Goal: Download file/media: Obtain a digital file from the website

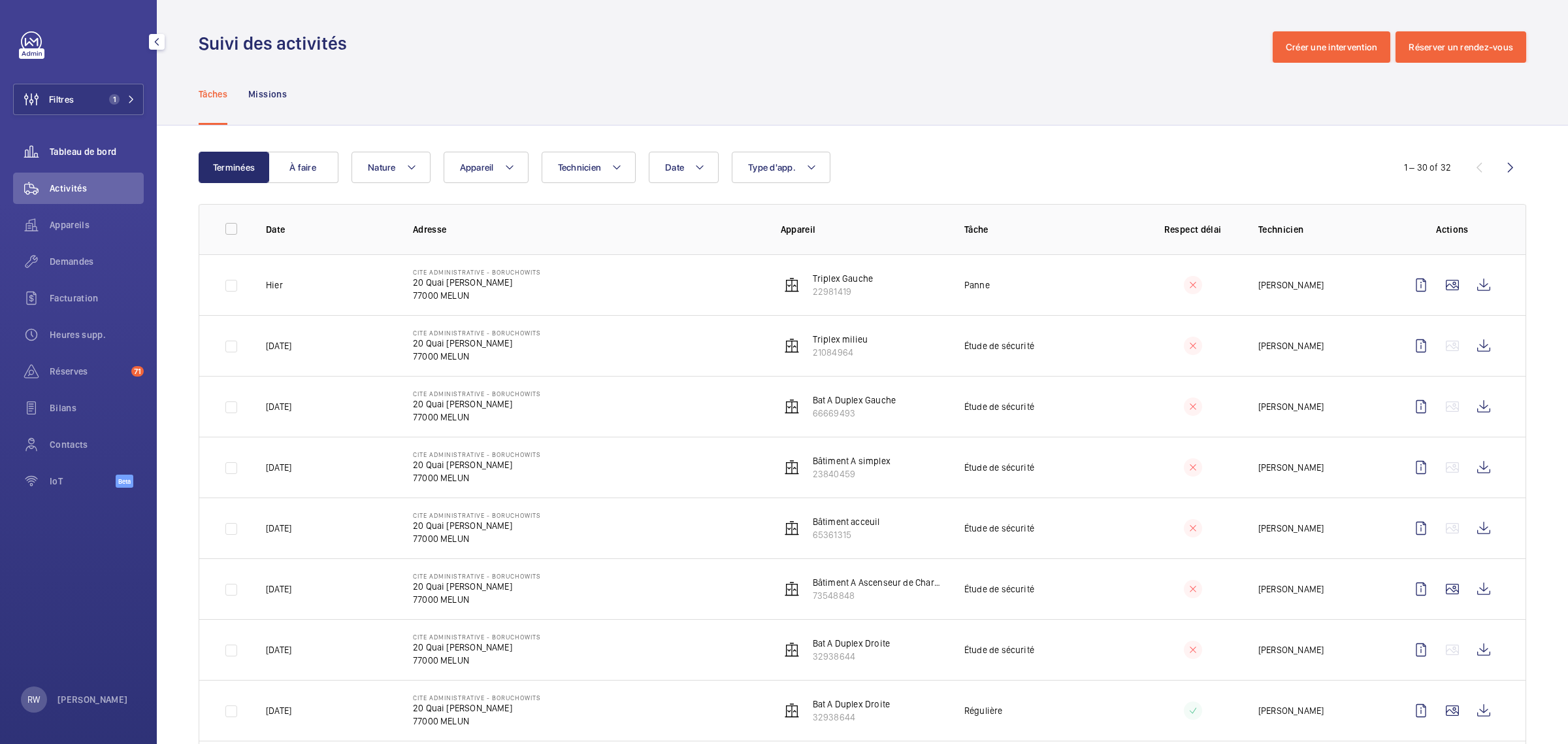
click at [68, 152] on span "Tableau de bord" at bounding box center [96, 152] width 94 height 13
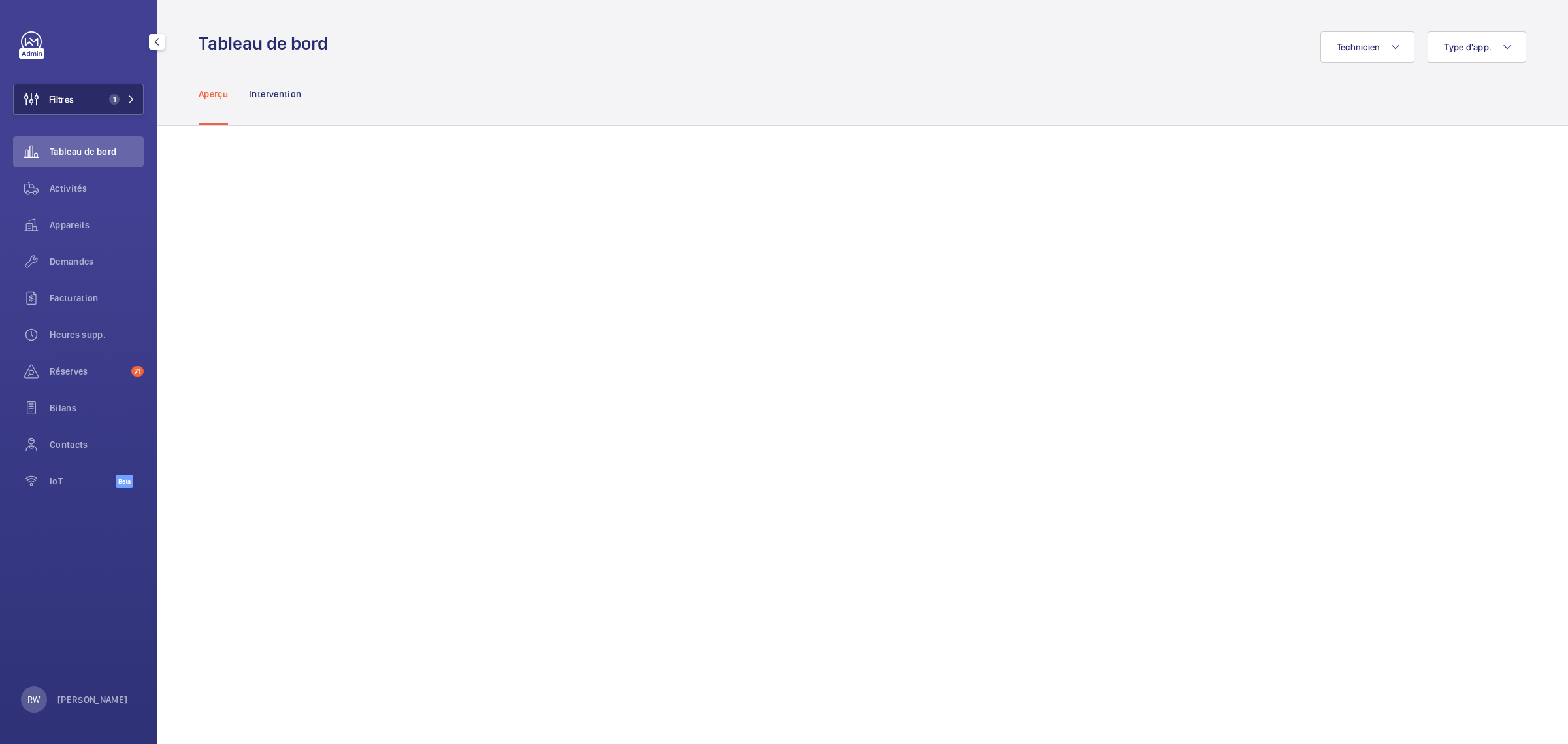
click at [93, 95] on button "Filtres 1" at bounding box center [78, 99] width 131 height 32
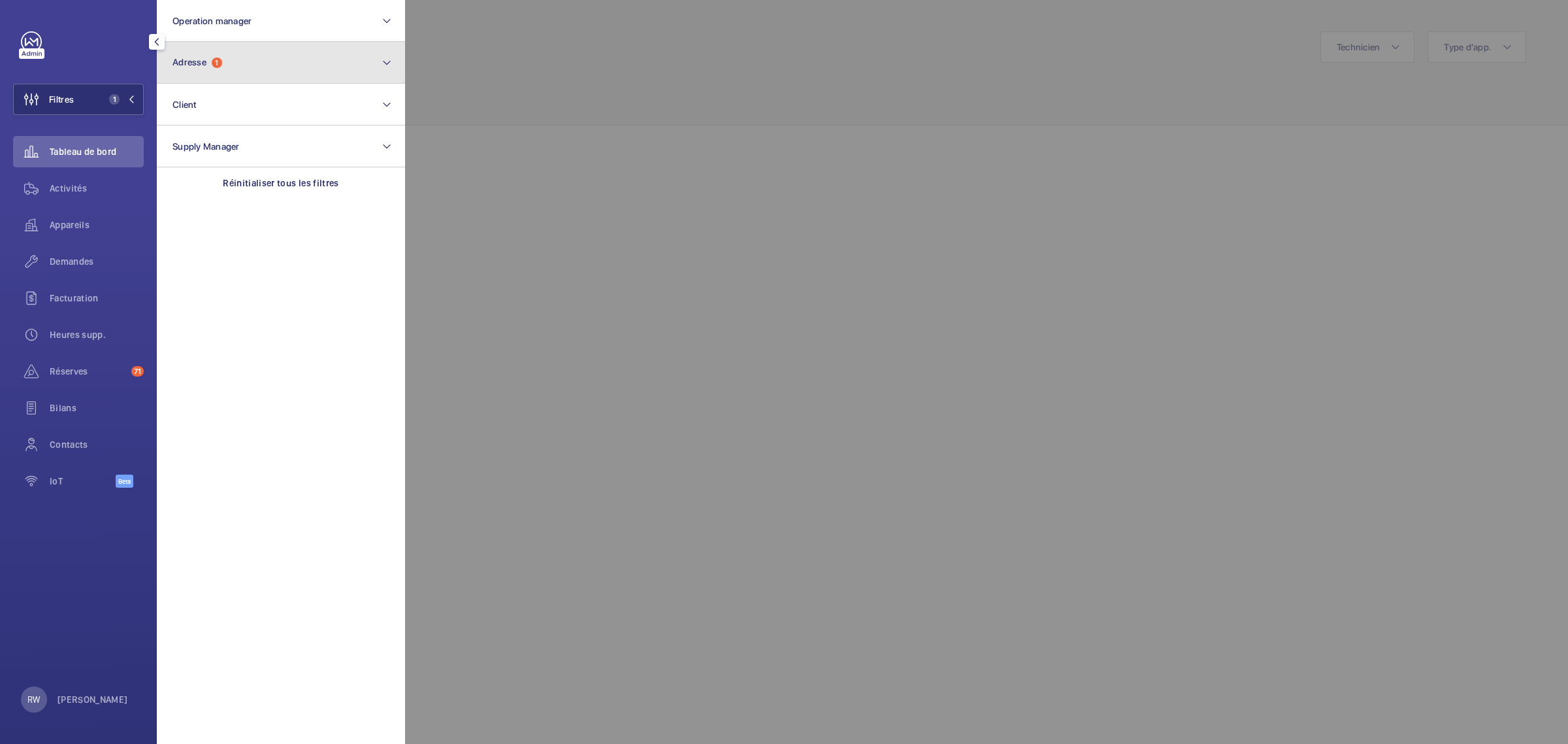
click at [225, 57] on button "Adresse 1" at bounding box center [280, 62] width 248 height 41
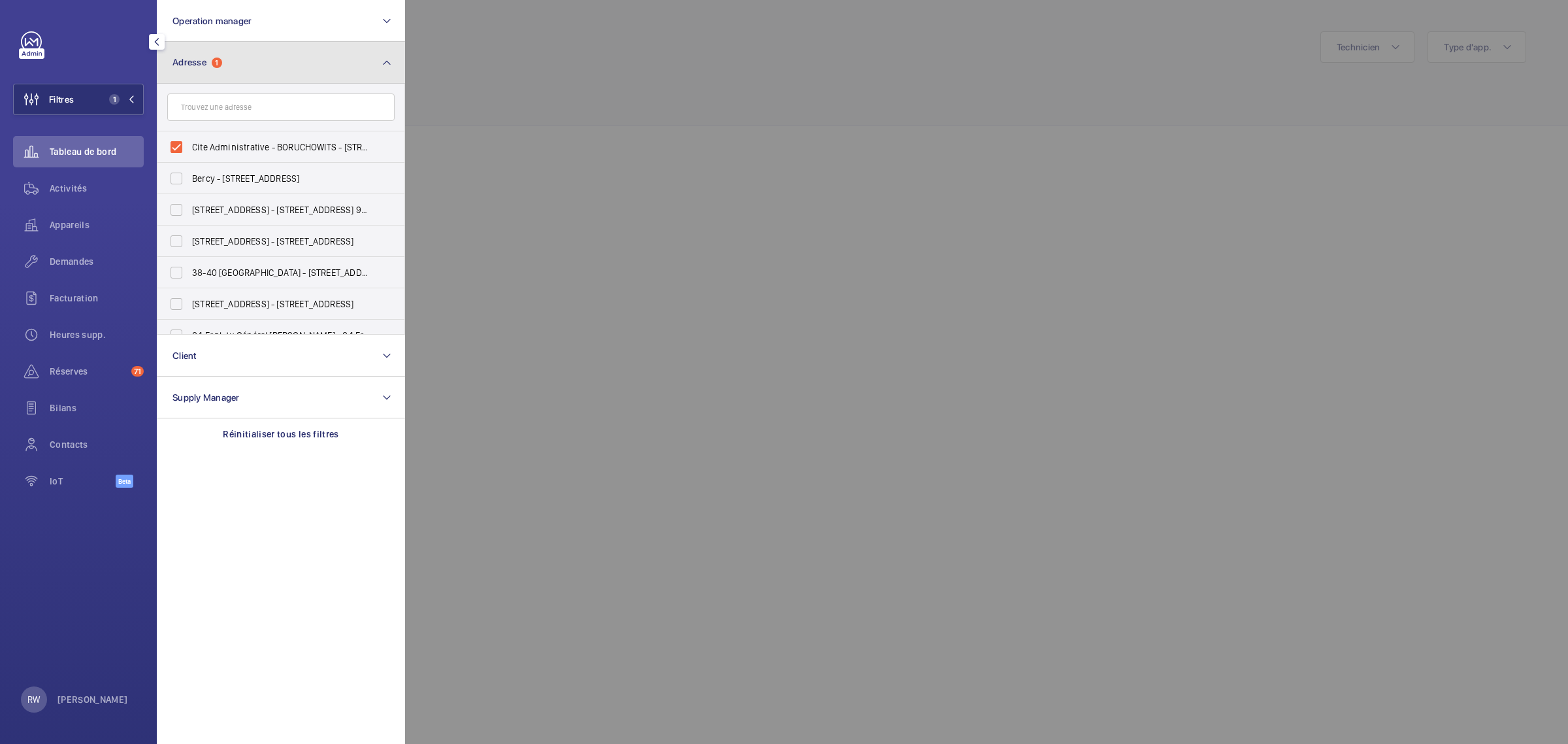
click at [224, 59] on button "Adresse 1" at bounding box center [280, 62] width 248 height 41
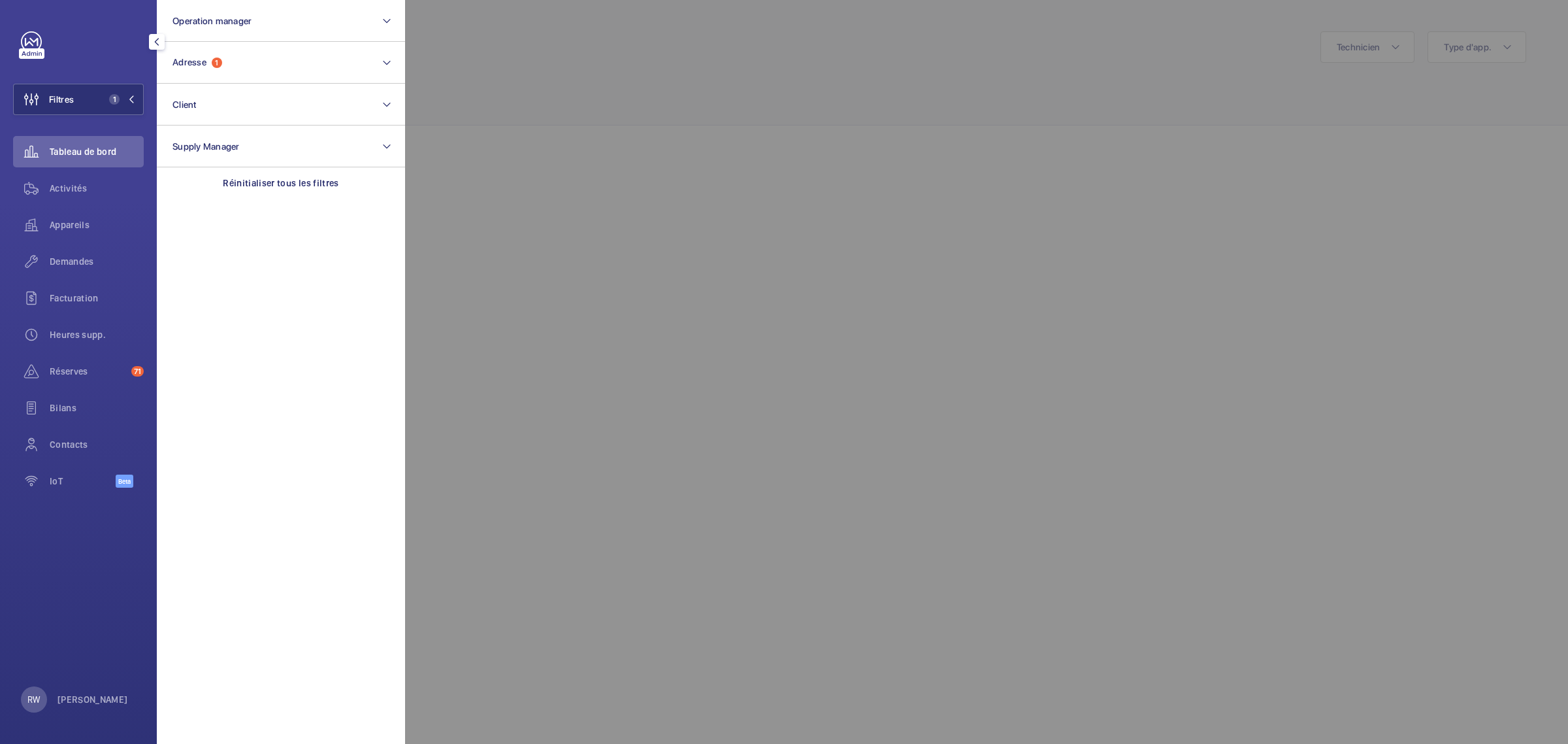
click at [709, 38] on div at bounding box center [1188, 372] width 1568 height 744
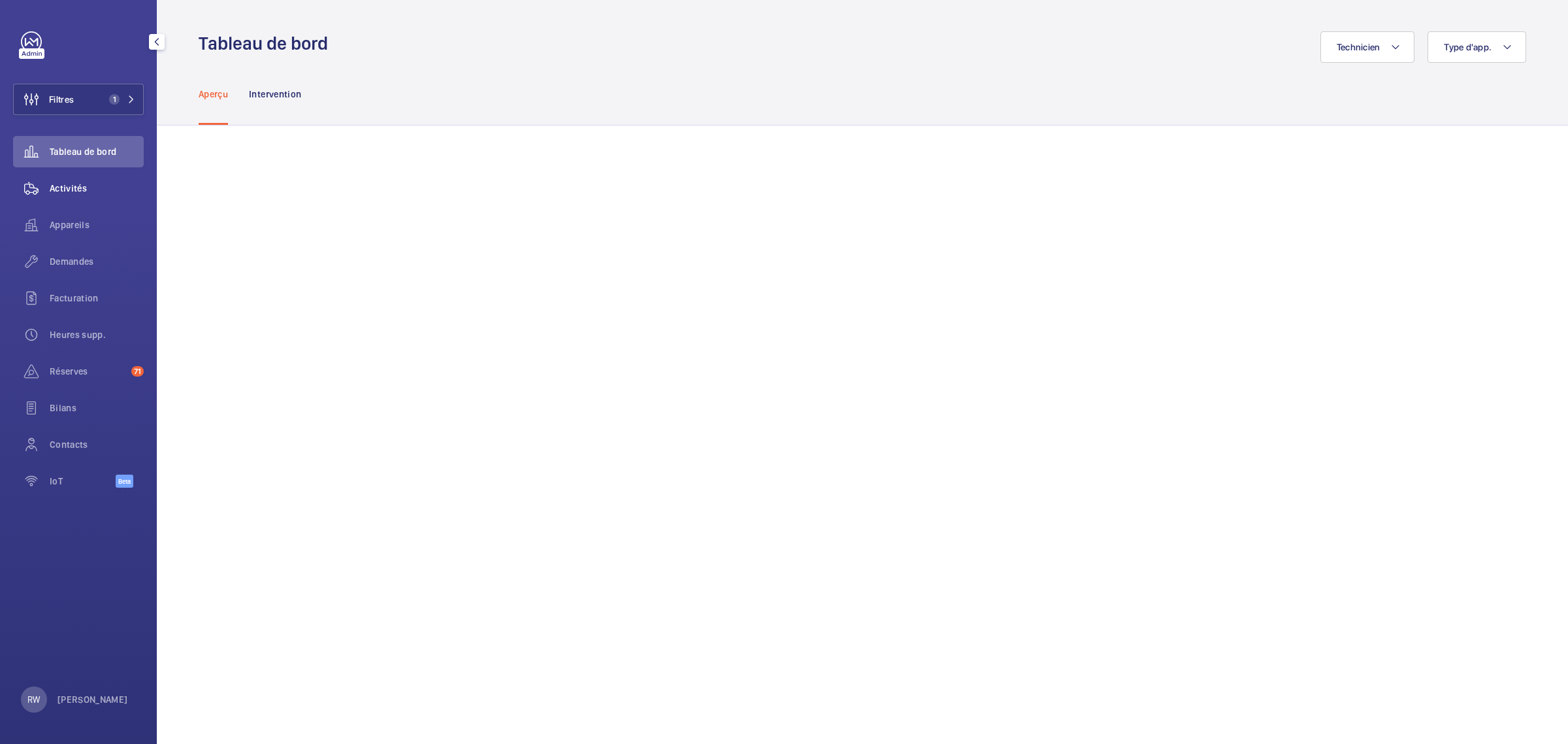
click at [63, 185] on span "Activités" at bounding box center [96, 188] width 94 height 13
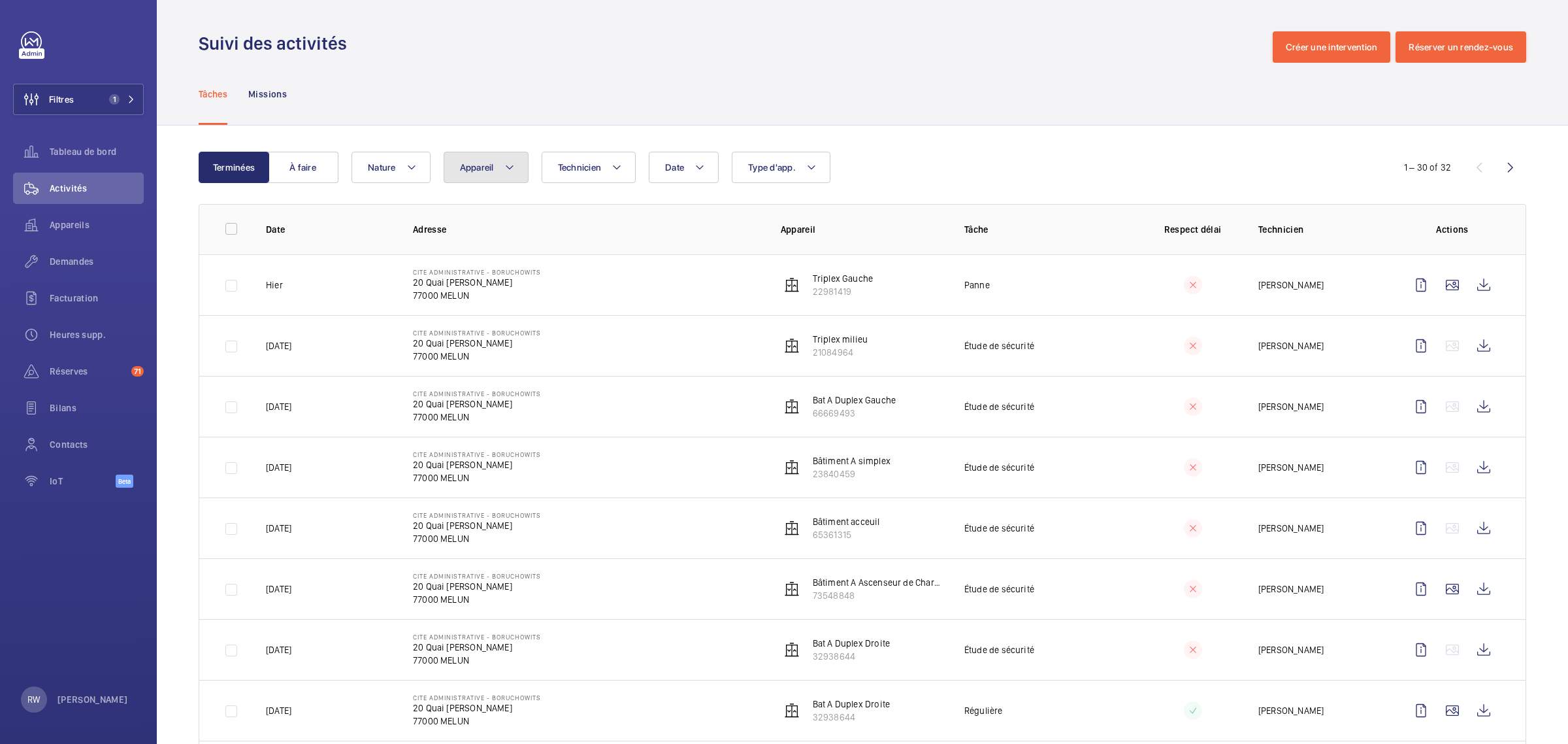
click at [512, 170] on mat-icon at bounding box center [510, 167] width 11 height 15
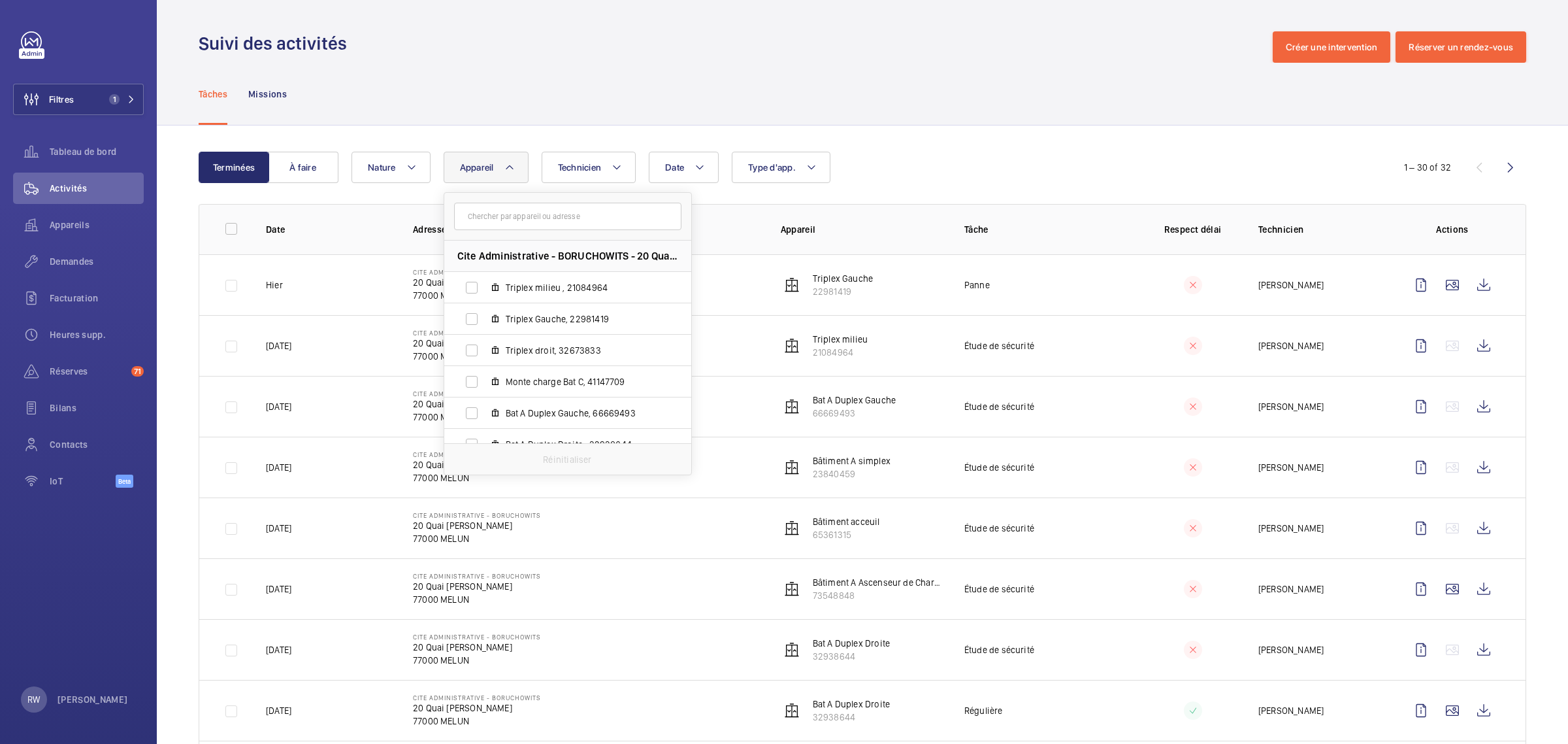
click at [512, 170] on mat-icon at bounding box center [510, 167] width 11 height 15
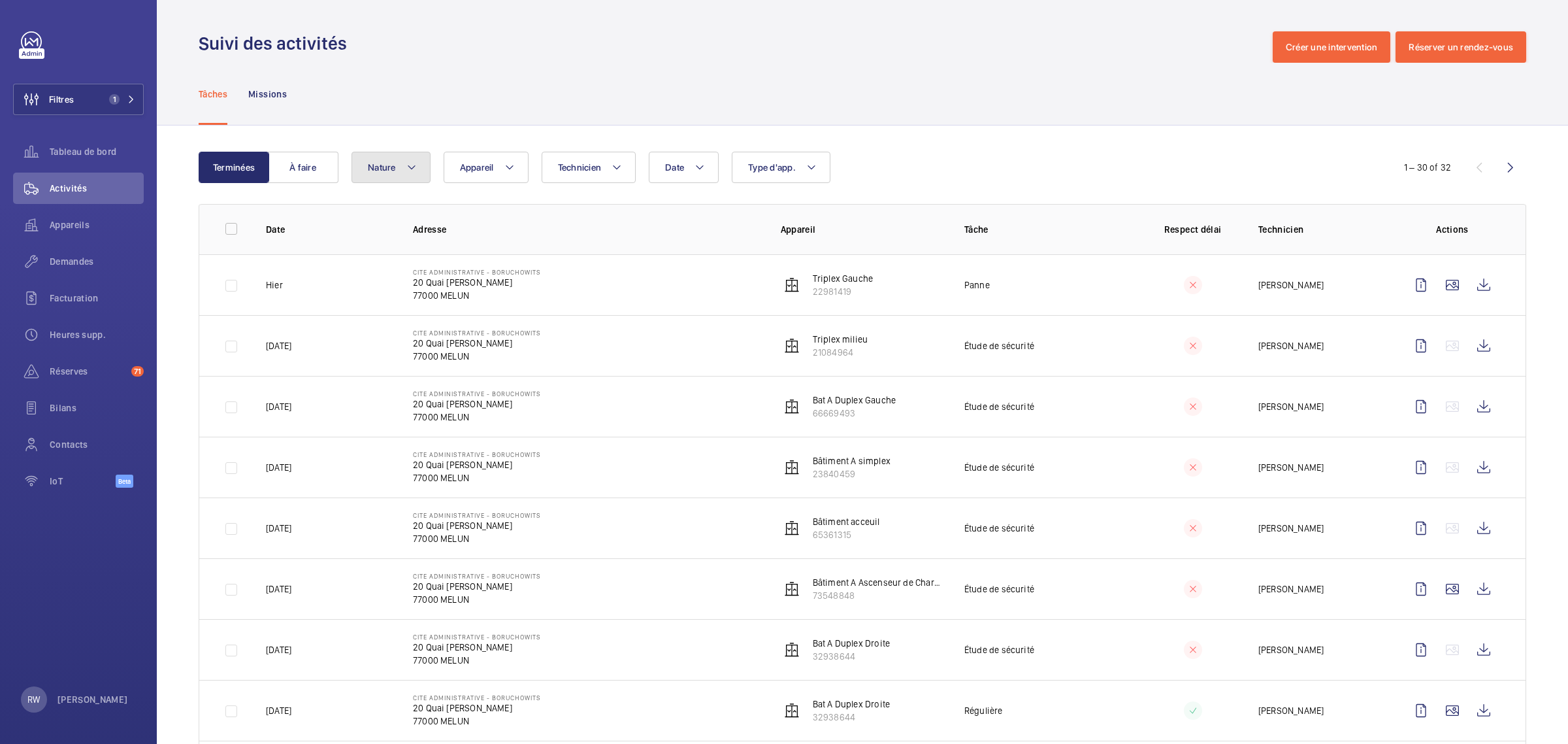
click at [404, 171] on button "Nature" at bounding box center [391, 167] width 79 height 32
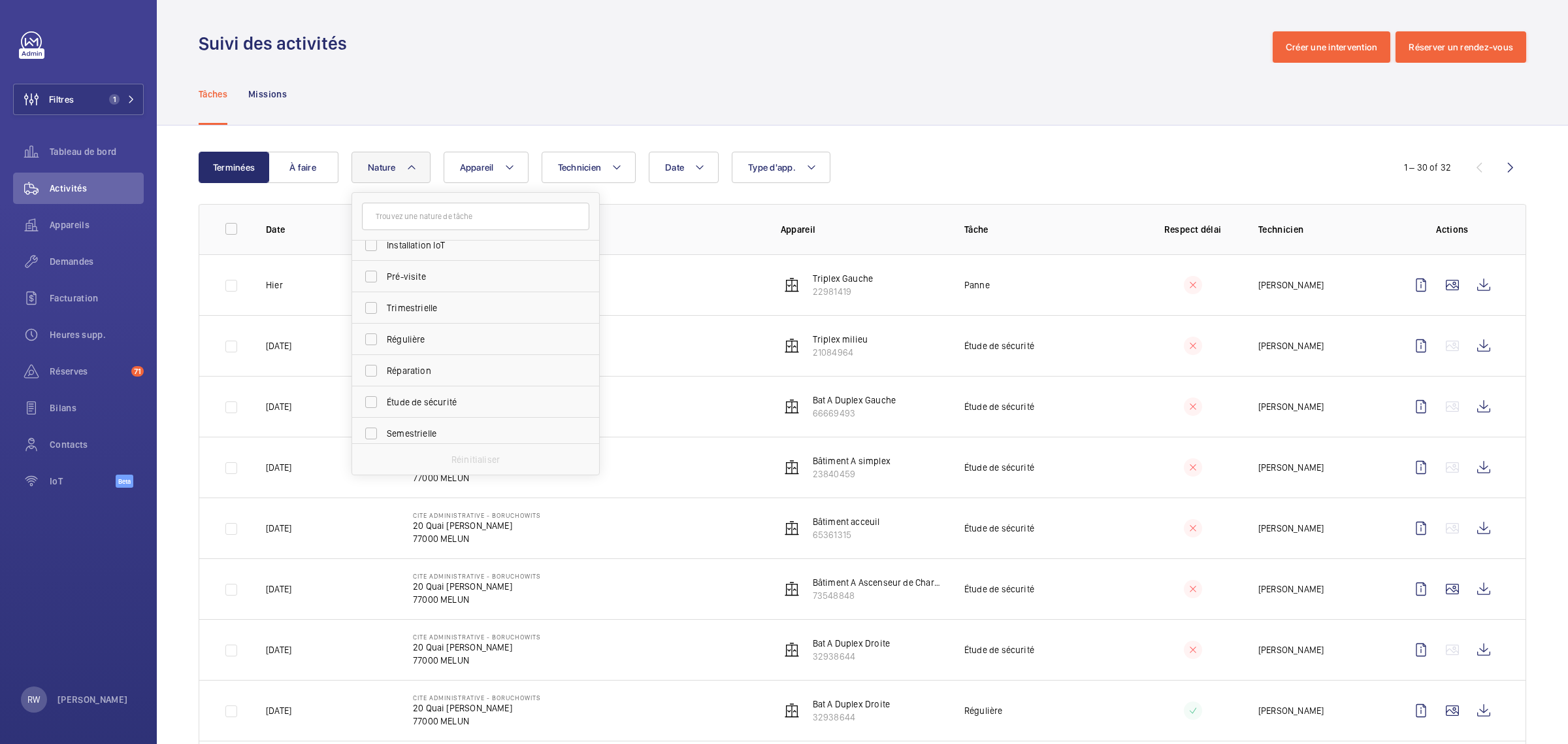
scroll to position [205, 0]
click at [371, 361] on label "Étude de sécurité" at bounding box center [466, 365] width 227 height 32
click at [371, 361] on input "Étude de sécurité" at bounding box center [371, 365] width 26 height 26
checkbox input "true"
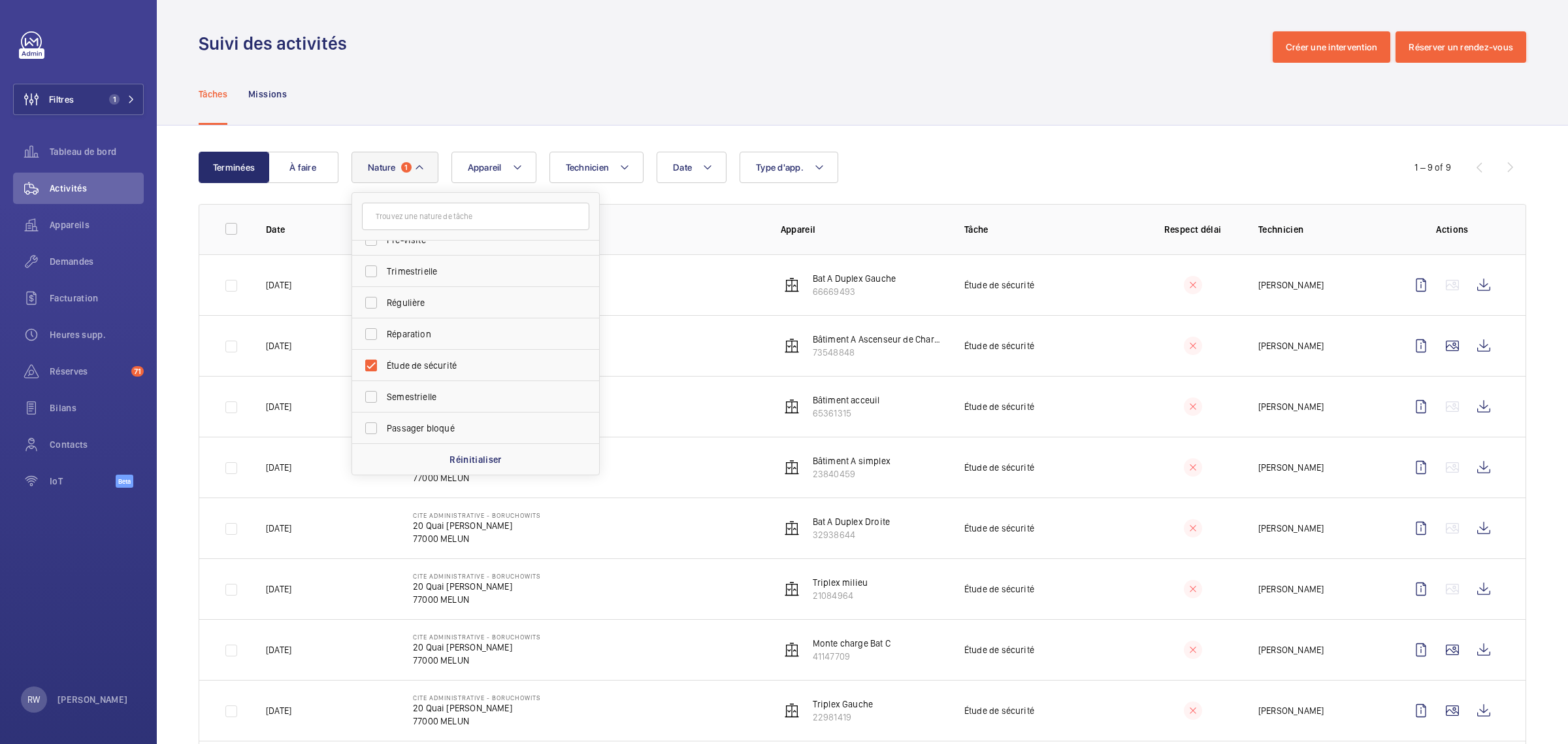
click at [566, 94] on div "Tâches Missions" at bounding box center [862, 94] width 1328 height 62
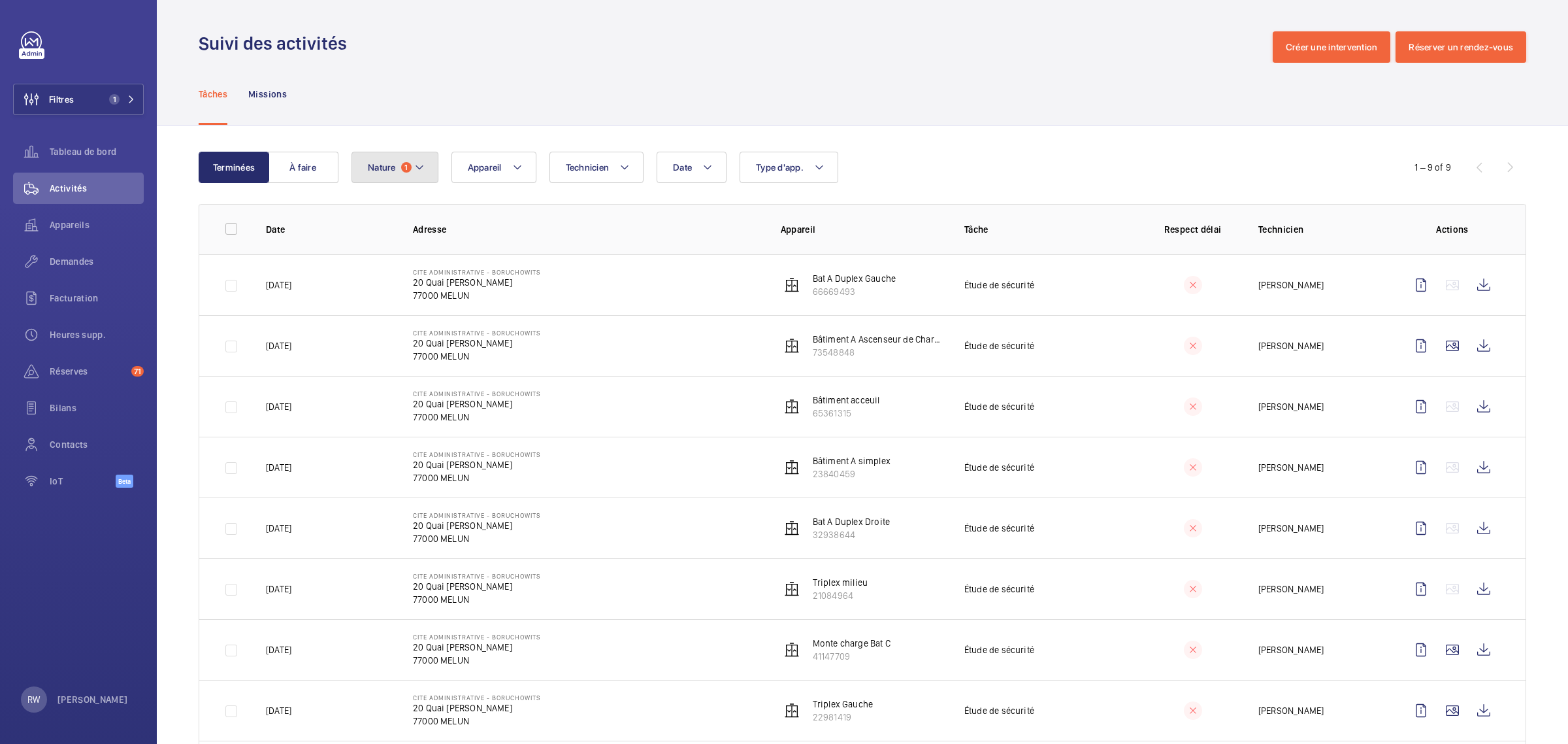
click at [412, 170] on button "Nature 1" at bounding box center [395, 167] width 87 height 32
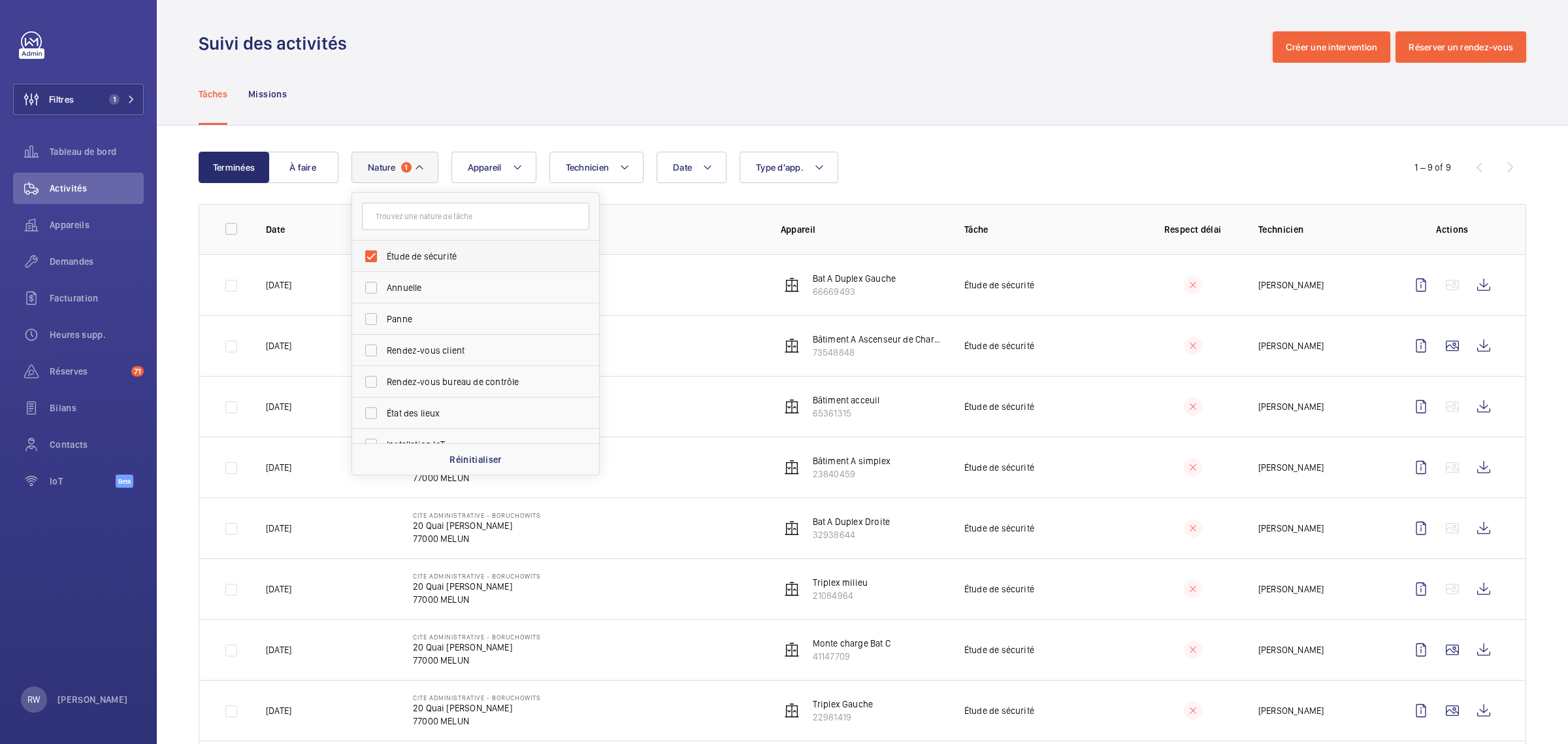
click at [372, 253] on label "Étude de sécurité" at bounding box center [466, 256] width 227 height 32
click at [372, 253] on input "Étude de sécurité" at bounding box center [371, 256] width 26 height 26
checkbox input "false"
click at [405, 416] on span "État des lieux" at bounding box center [476, 413] width 179 height 13
click at [384, 416] on input "État des lieux" at bounding box center [371, 413] width 26 height 26
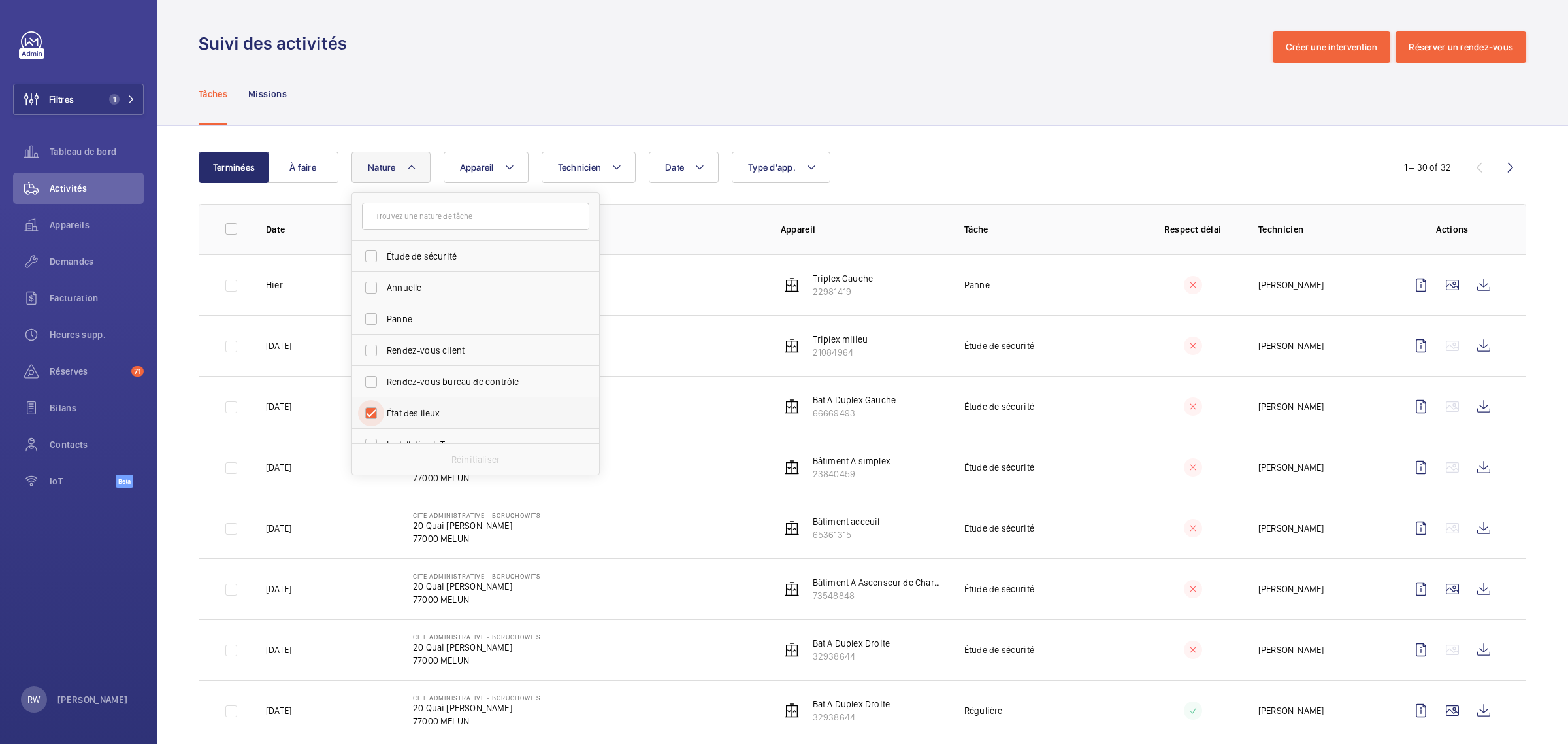
checkbox input "true"
click at [717, 83] on div "Tâches Missions" at bounding box center [862, 94] width 1328 height 62
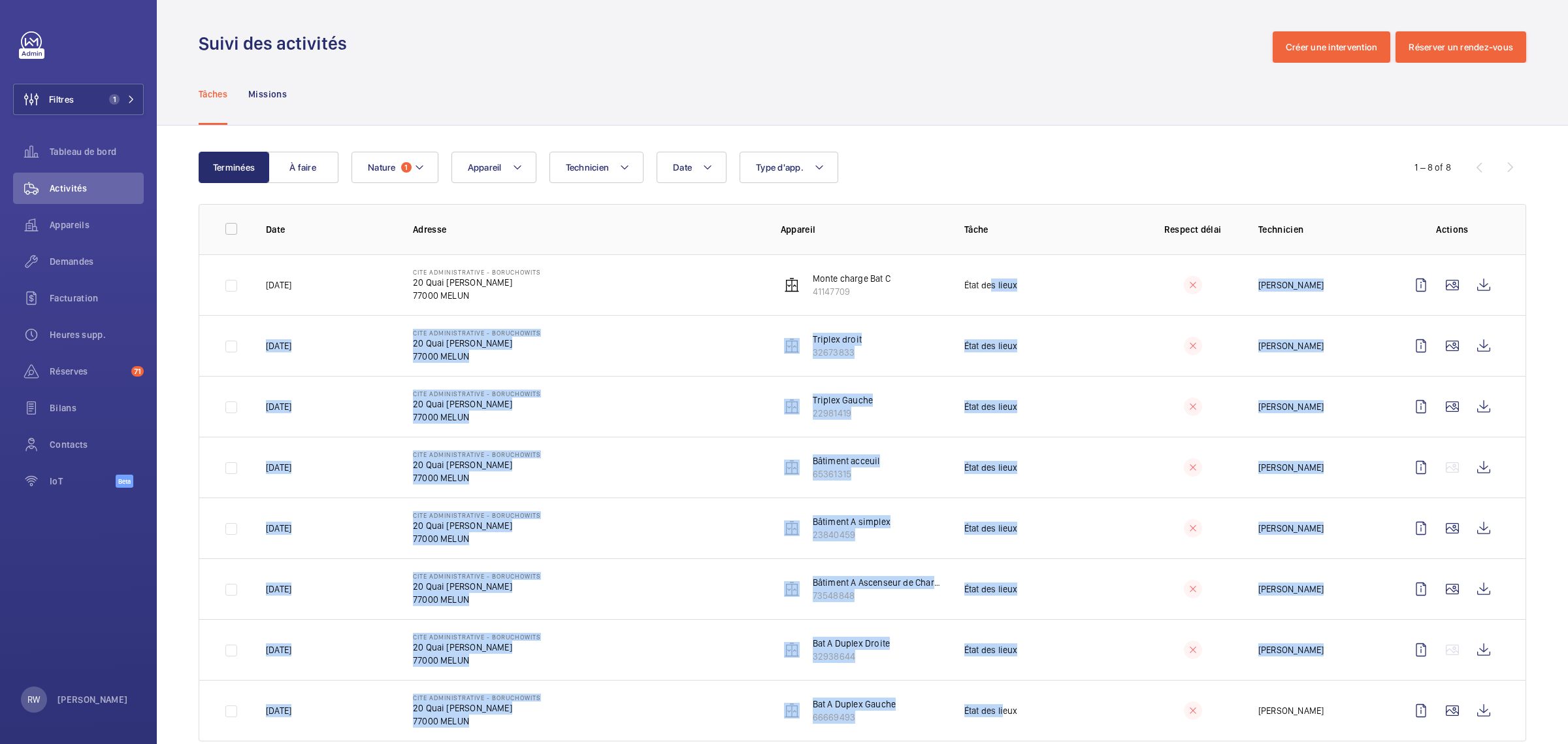
drag, startPoint x: 984, startPoint y: 283, endPoint x: 998, endPoint y: 703, distance: 420.2
click at [0, 0] on tbody "[DATE] Cite Administrative - BORUCHOWITS 20 Quai [PERSON_NAME] 77000 MELUN Mont…" at bounding box center [0, 0] width 0 height 0
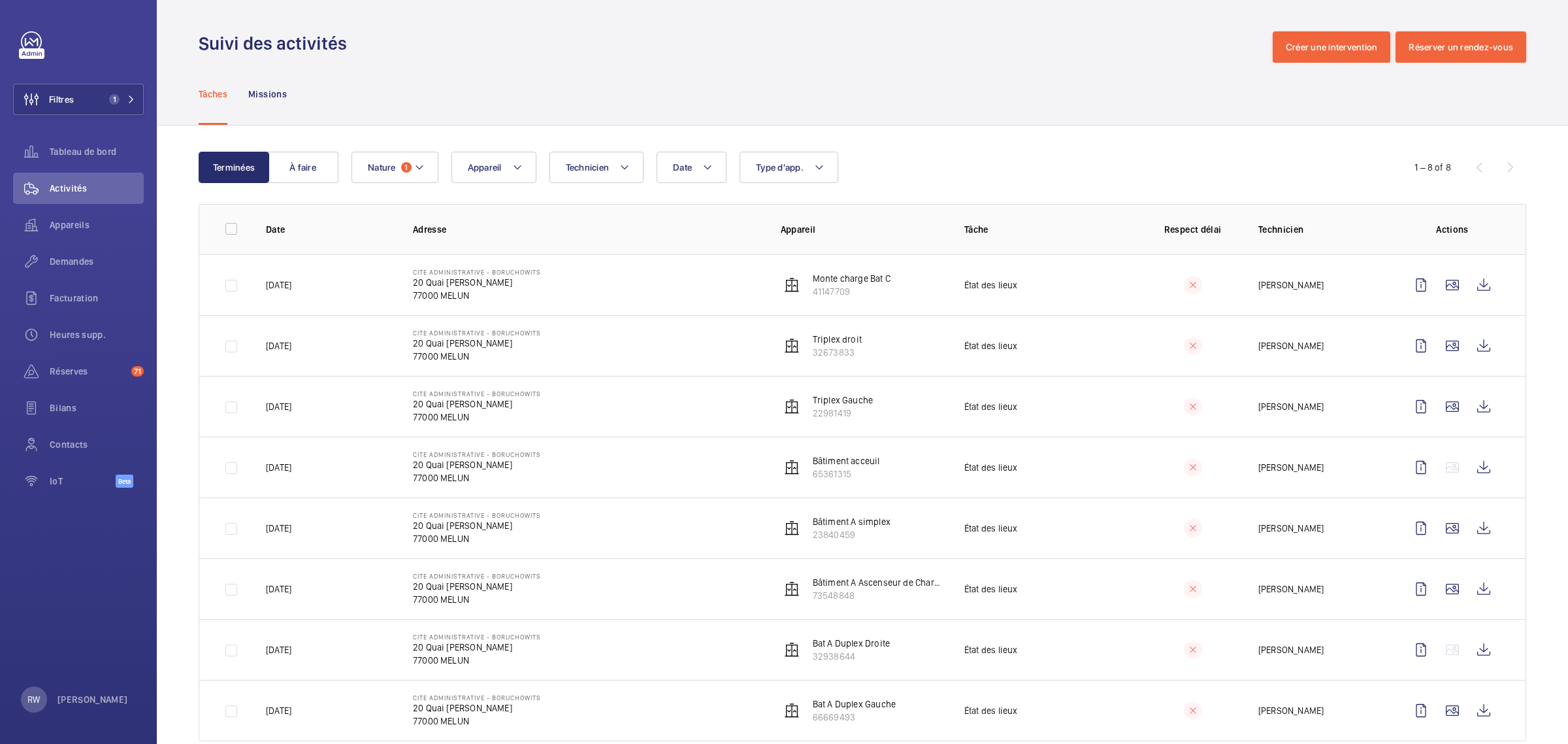
click at [1087, 122] on div "Tâches Missions" at bounding box center [862, 94] width 1328 height 62
click at [1474, 284] on wm-front-icon-button at bounding box center [1484, 285] width 32 height 32
click at [1474, 348] on wm-front-icon-button at bounding box center [1484, 345] width 32 height 32
click at [1472, 409] on wm-front-icon-button at bounding box center [1484, 406] width 32 height 32
click at [1471, 471] on wm-front-icon-button at bounding box center [1484, 467] width 32 height 32
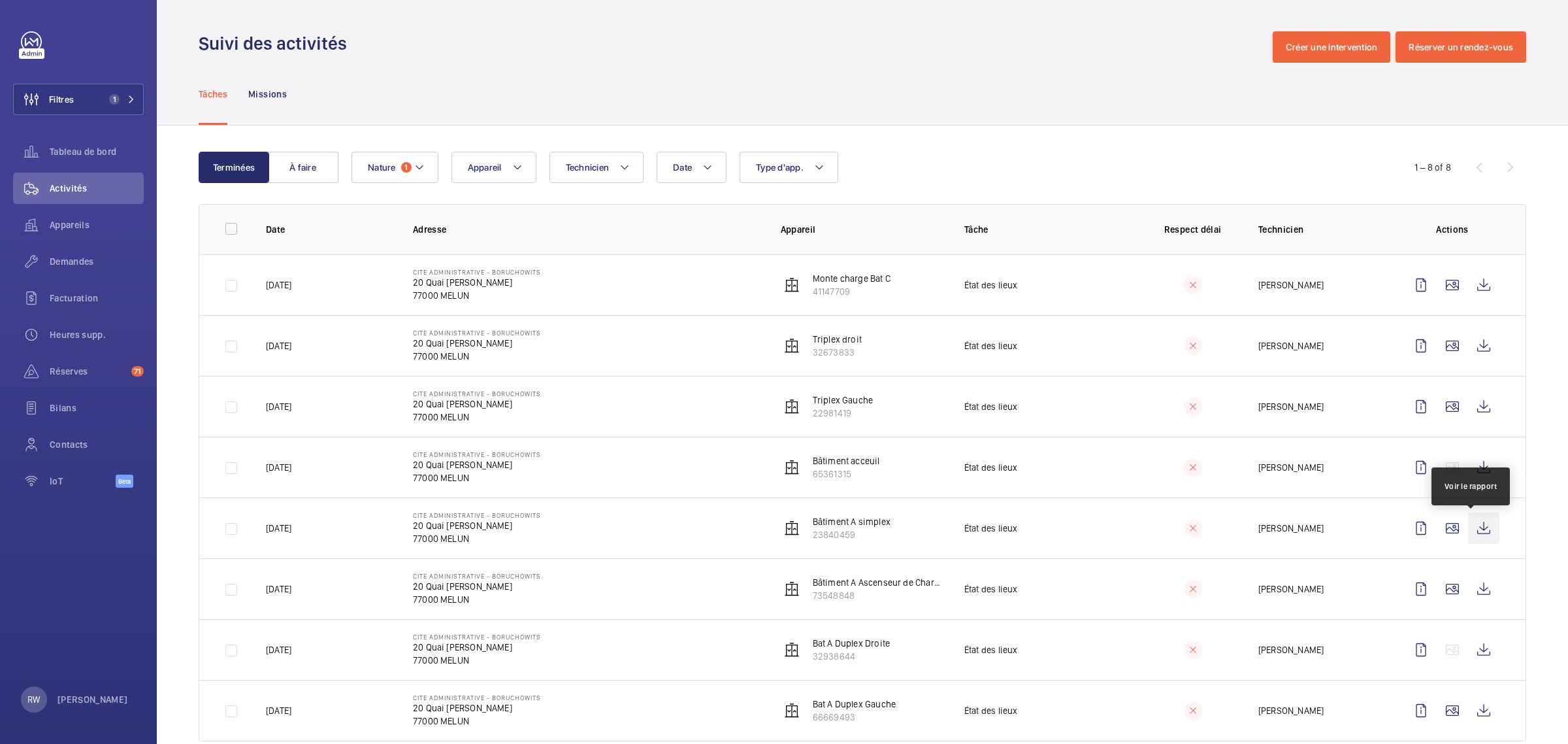
click at [1473, 529] on wm-front-icon-button at bounding box center [1484, 528] width 32 height 32
click at [1474, 585] on wm-front-icon-button at bounding box center [1484, 589] width 32 height 32
click at [1485, 659] on wm-front-icon-button at bounding box center [1484, 649] width 32 height 32
click at [1475, 717] on wm-front-icon-button at bounding box center [1484, 710] width 32 height 32
